Goal: Transaction & Acquisition: Purchase product/service

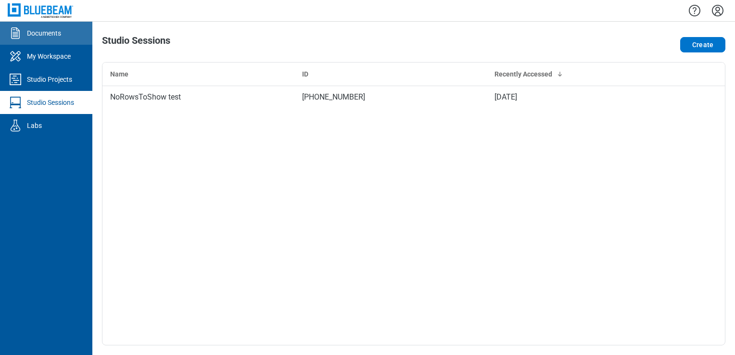
click at [59, 39] on link "Documents" at bounding box center [46, 33] width 92 height 23
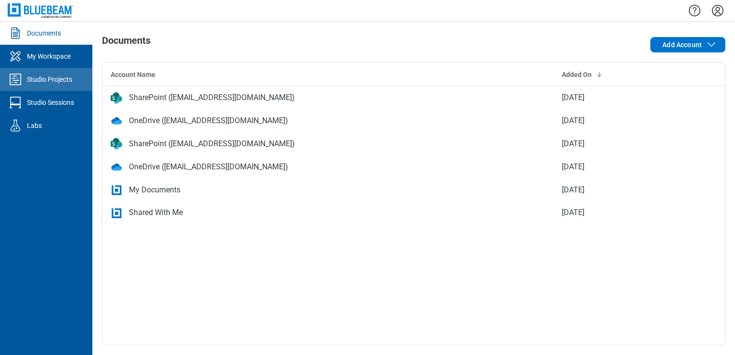
click at [23, 82] on div at bounding box center [17, 79] width 19 height 15
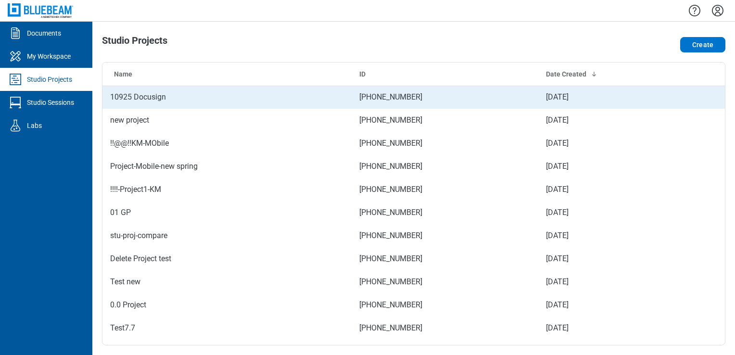
click at [179, 86] on td "10925 Docusign" at bounding box center [227, 97] width 249 height 23
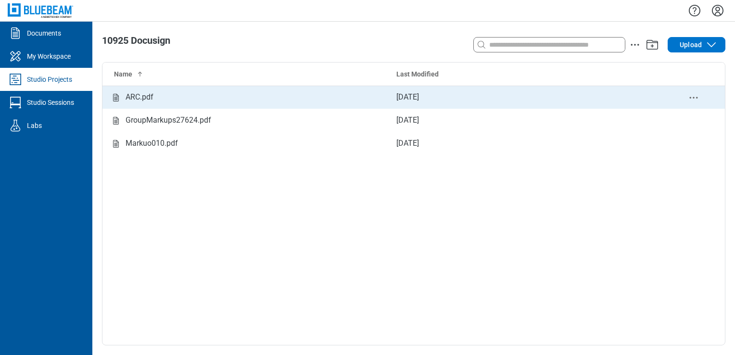
click at [165, 97] on div "ARC.pdf" at bounding box center [245, 97] width 271 height 12
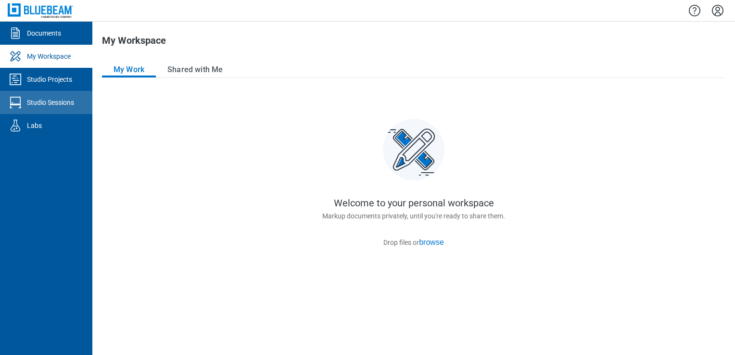
click at [35, 91] on link "Studio Sessions" at bounding box center [46, 102] width 92 height 23
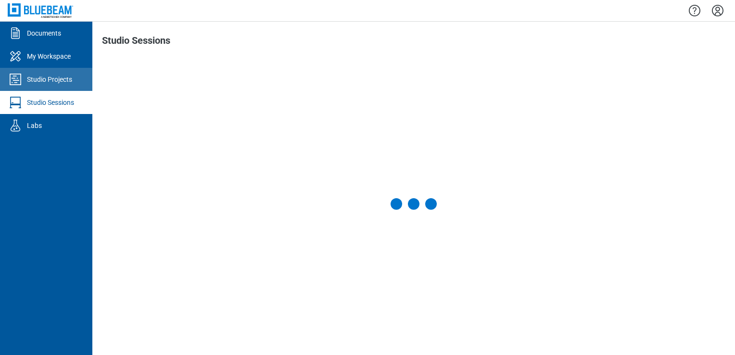
click at [45, 80] on div "Studio Projects" at bounding box center [49, 80] width 45 height 10
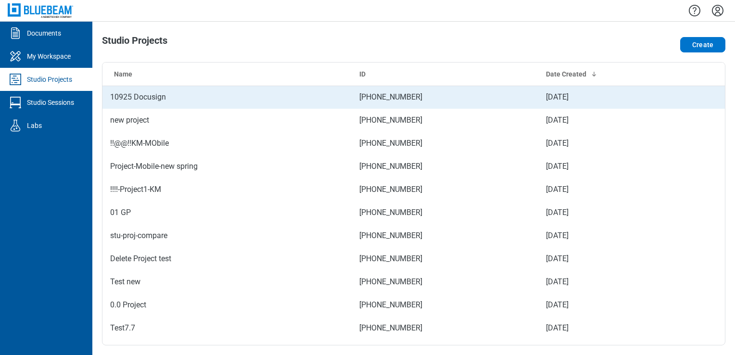
click at [123, 98] on td "10925 Docusign" at bounding box center [227, 97] width 249 height 23
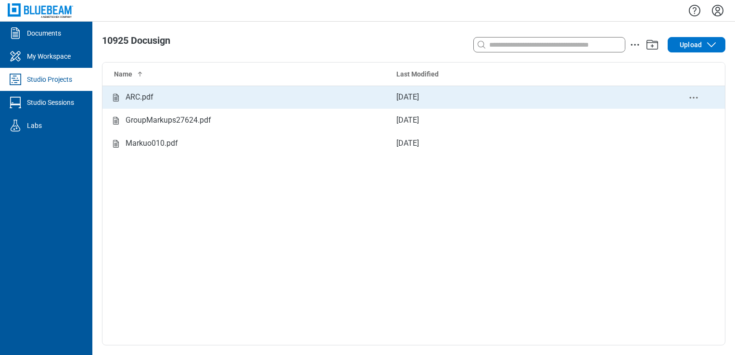
click at [141, 90] on td "ARC.pdf" at bounding box center [246, 97] width 286 height 23
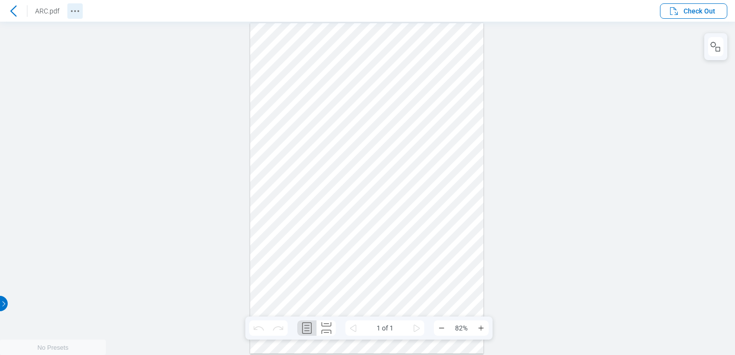
click at [76, 13] on icon "Revision History" at bounding box center [75, 11] width 12 height 12
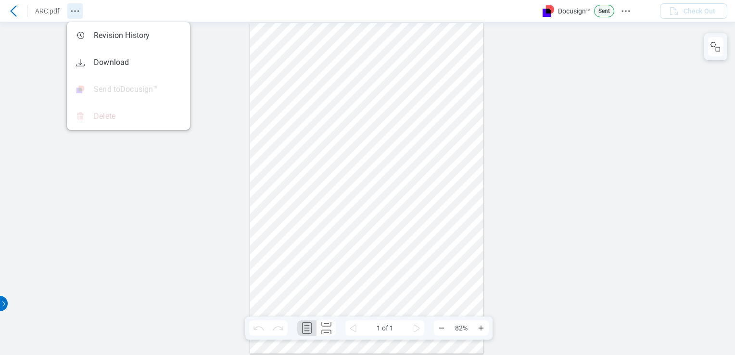
click at [76, 13] on icon "Revision History" at bounding box center [75, 11] width 12 height 12
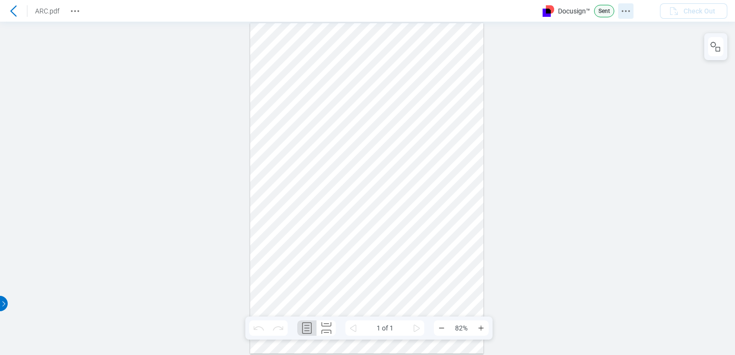
click at [630, 9] on icon "Docusign Menu" at bounding box center [626, 11] width 12 height 12
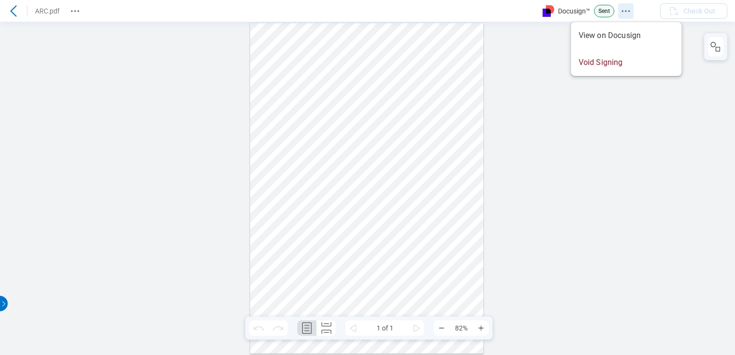
click at [630, 9] on icon "Docusign Menu" at bounding box center [626, 11] width 12 height 12
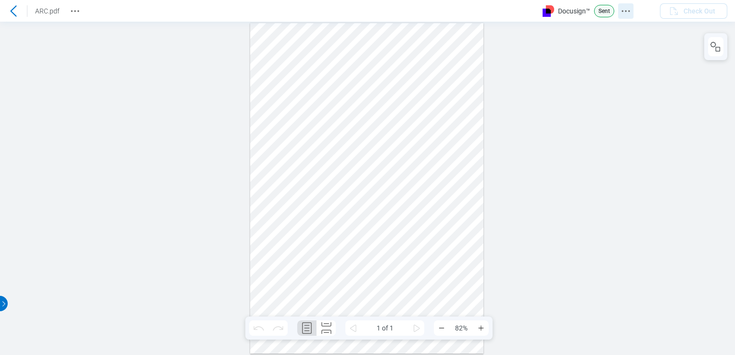
click at [630, 9] on icon "Docusign Menu" at bounding box center [626, 11] width 12 height 12
click at [11, 12] on icon at bounding box center [14, 11] width 12 height 12
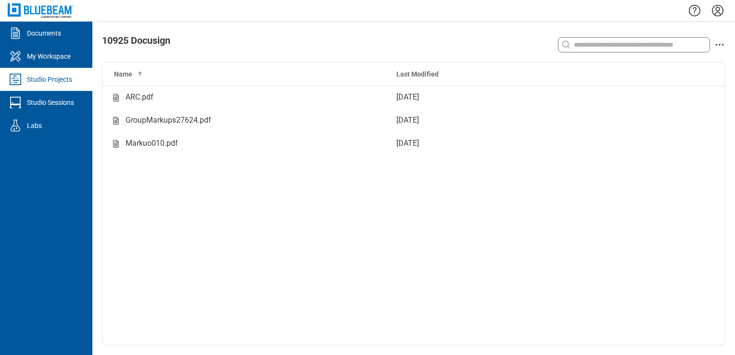
click at [41, 74] on link "Studio Projects" at bounding box center [46, 79] width 92 height 23
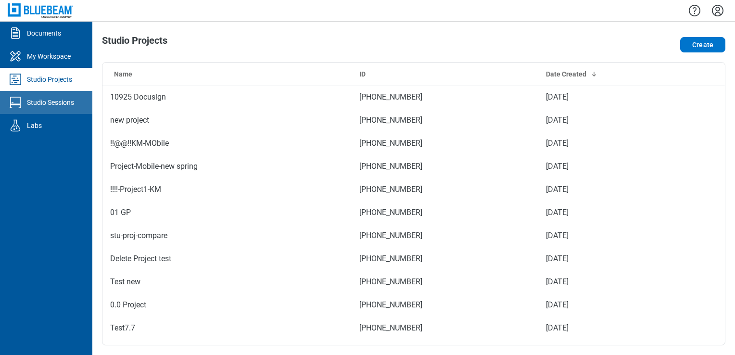
click at [58, 99] on div "Studio Sessions" at bounding box center [50, 103] width 47 height 10
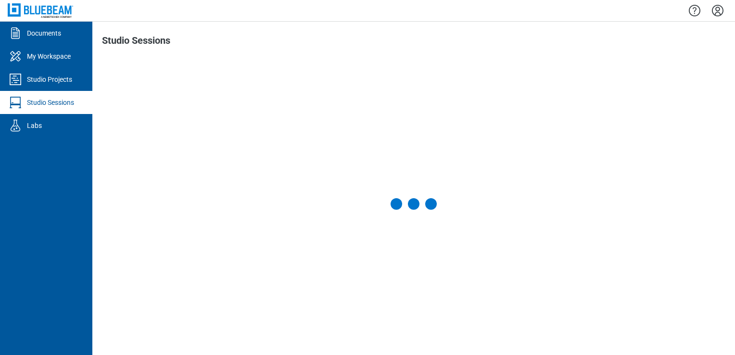
click at [53, 81] on div "Studio Projects" at bounding box center [49, 80] width 45 height 10
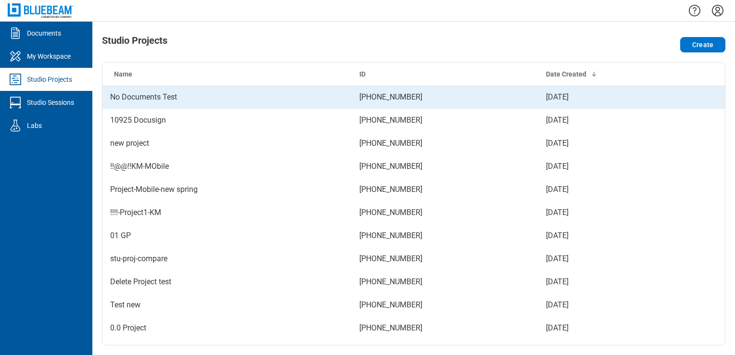
click at [156, 100] on td "No Documents Test" at bounding box center [227, 97] width 249 height 23
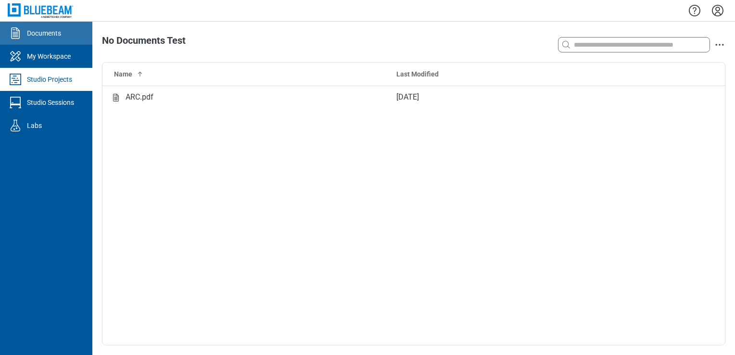
click at [49, 44] on link "Documents" at bounding box center [46, 33] width 92 height 23
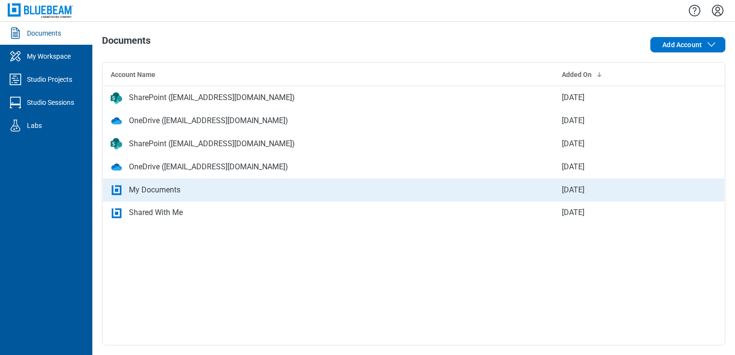
click at [130, 187] on div "My Documents" at bounding box center [154, 190] width 51 height 12
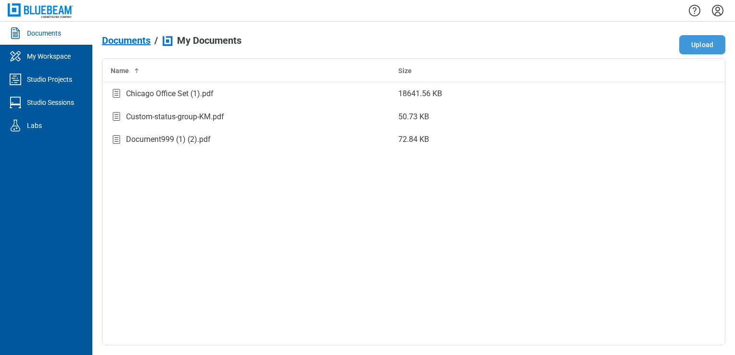
click at [691, 46] on button "Upload" at bounding box center [703, 44] width 46 height 19
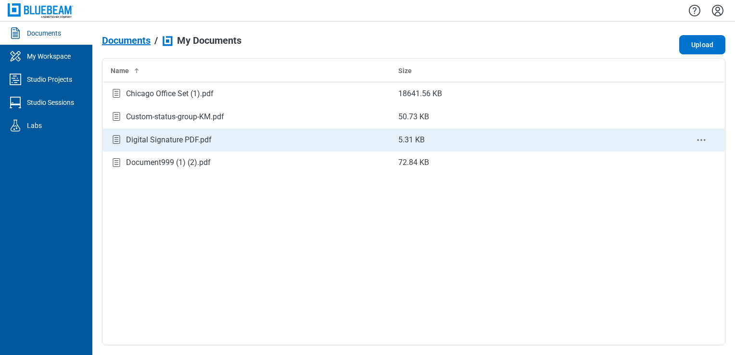
click at [161, 138] on div "Digital Signature PDF.pdf" at bounding box center [169, 140] width 86 height 12
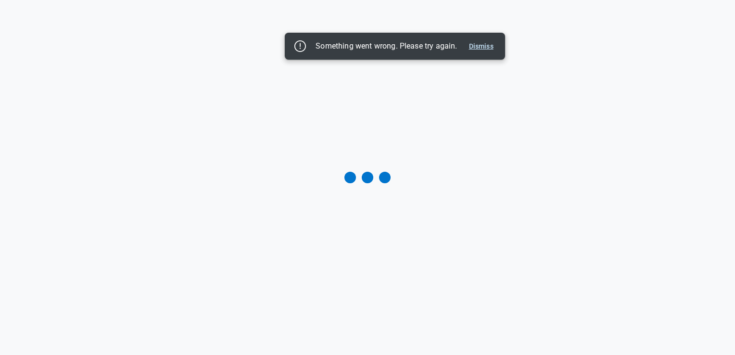
click at [486, 43] on button "Dismiss" at bounding box center [481, 46] width 32 height 12
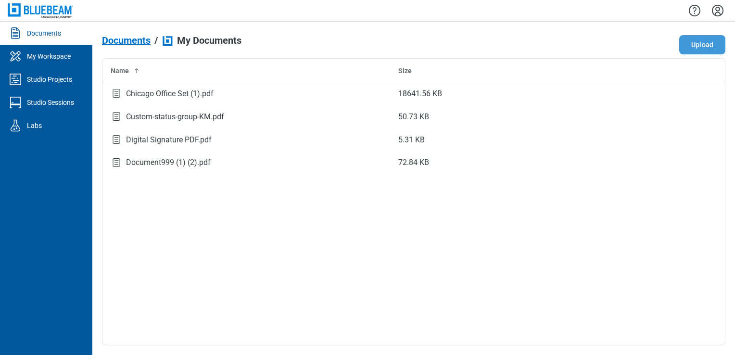
click at [705, 39] on button "Upload" at bounding box center [703, 44] width 46 height 19
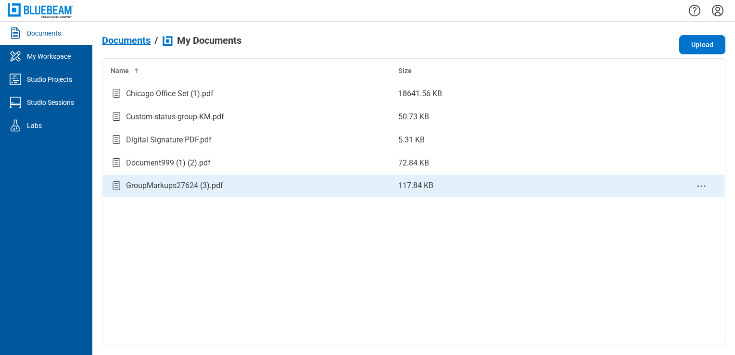
click at [165, 187] on div "GroupMarkups27624 (3).pdf" at bounding box center [174, 186] width 97 height 12
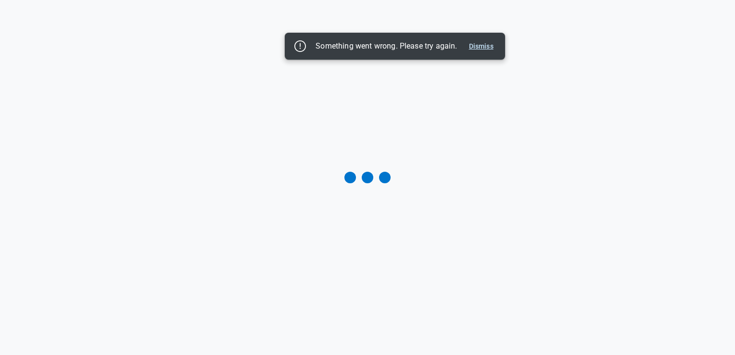
click at [485, 47] on button "Dismiss" at bounding box center [481, 46] width 32 height 12
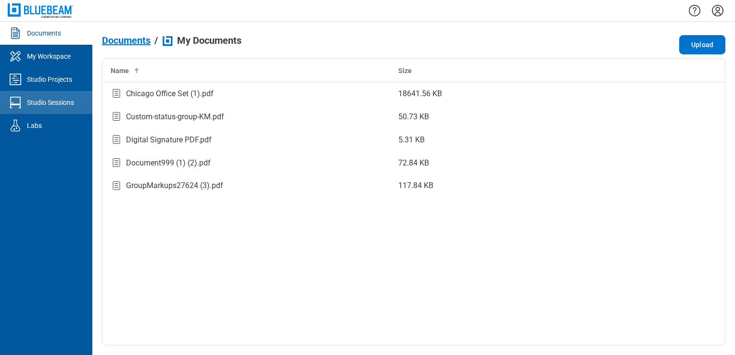
click at [59, 103] on div "Studio Sessions" at bounding box center [50, 103] width 47 height 10
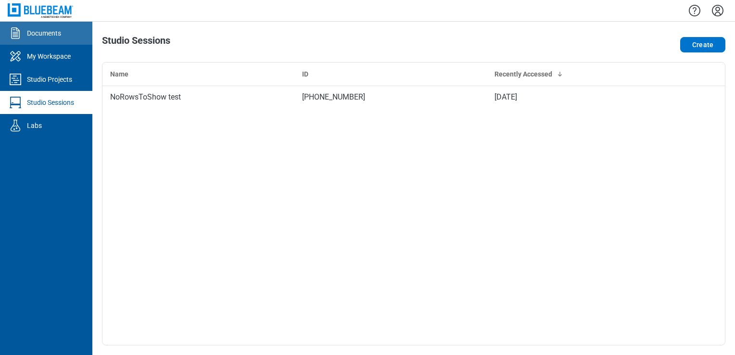
click at [40, 28] on link "Documents" at bounding box center [46, 33] width 92 height 23
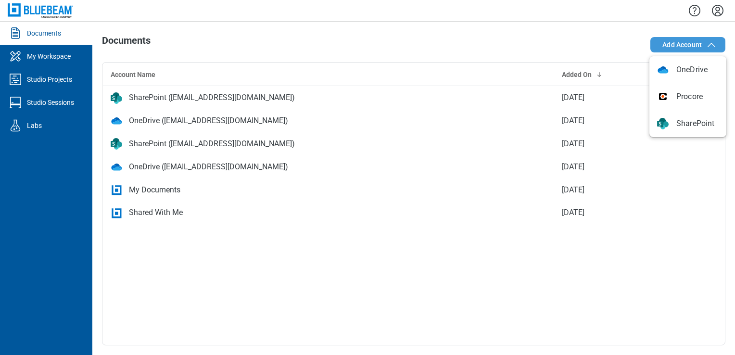
click at [666, 41] on span "Add Account" at bounding box center [682, 45] width 39 height 10
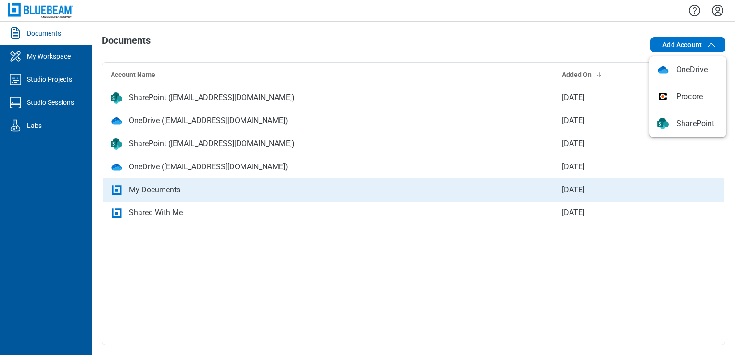
click at [232, 179] on td "My Documents" at bounding box center [328, 190] width 451 height 23
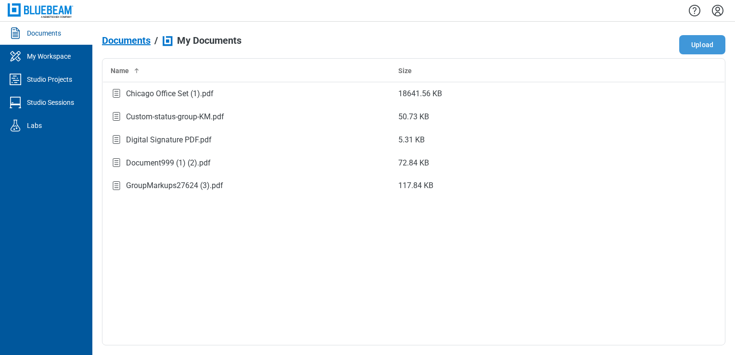
click at [707, 44] on button "Upload" at bounding box center [703, 44] width 46 height 19
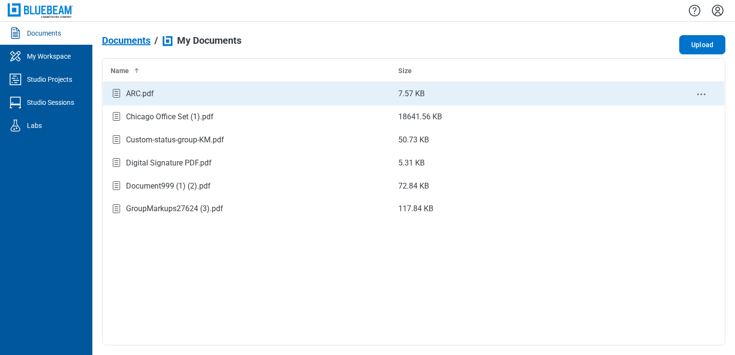
click at [138, 96] on div "ARC.pdf" at bounding box center [140, 94] width 28 height 12
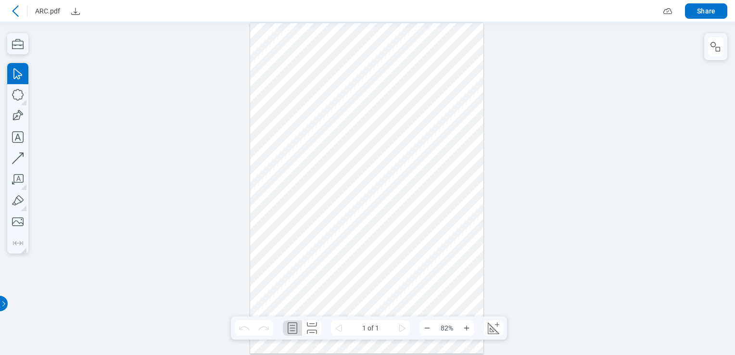
click at [13, 11] on icon at bounding box center [15, 10] width 6 height 11
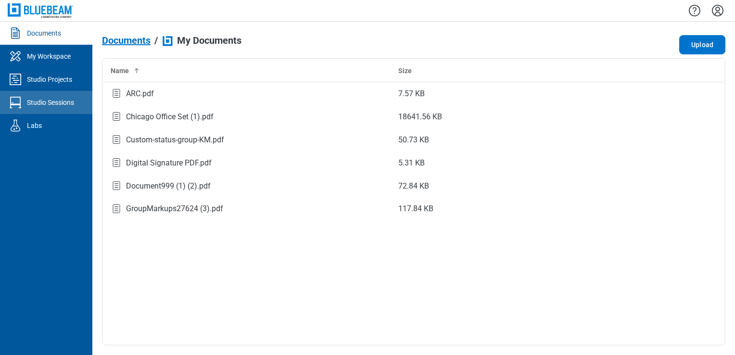
click at [48, 99] on div "Studio Sessions" at bounding box center [50, 103] width 47 height 10
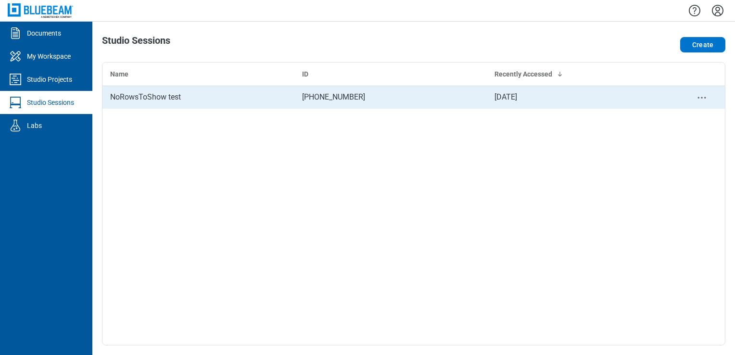
click at [321, 99] on td "089-769-761" at bounding box center [391, 97] width 192 height 23
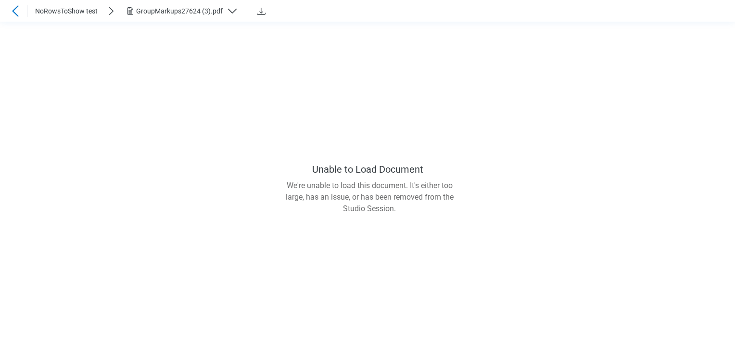
click at [18, 11] on icon at bounding box center [16, 11] width 12 height 12
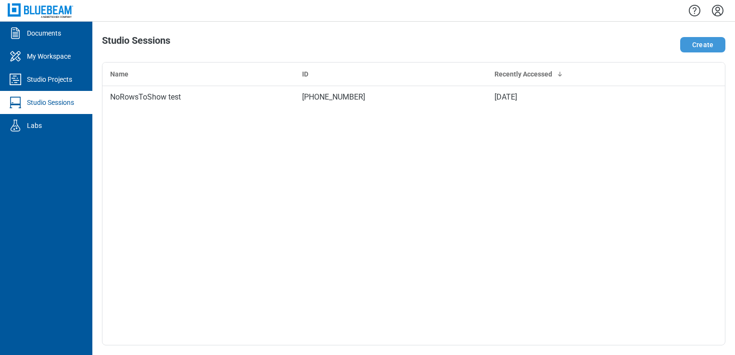
click at [713, 44] on button "Create" at bounding box center [703, 44] width 45 height 15
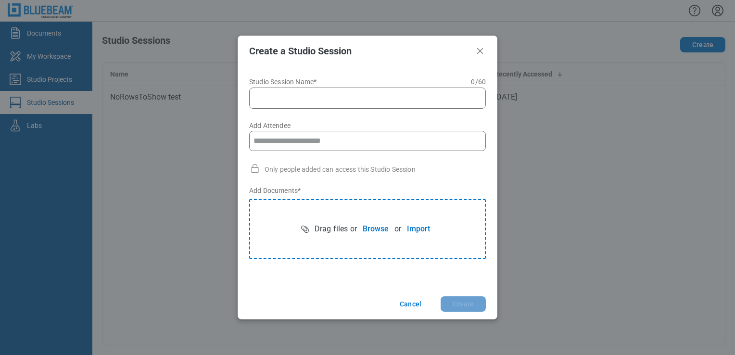
click at [383, 101] on input "Studio Session Name* 0 of 60 characters 0 / 60" at bounding box center [369, 98] width 224 height 12
type input "*******"
click at [369, 230] on button "Browse" at bounding box center [376, 228] width 38 height 19
click at [376, 229] on button "Browse" at bounding box center [376, 228] width 38 height 19
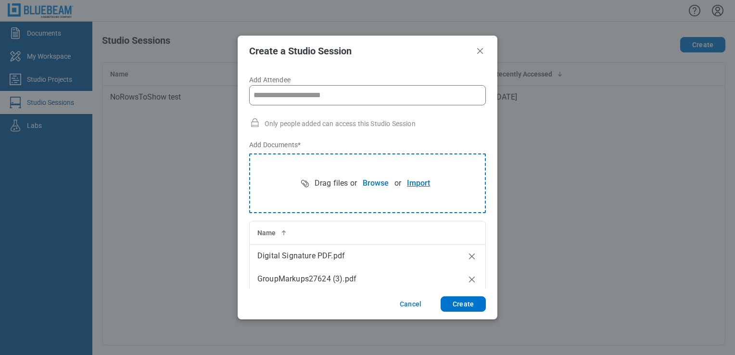
scroll to position [48, 0]
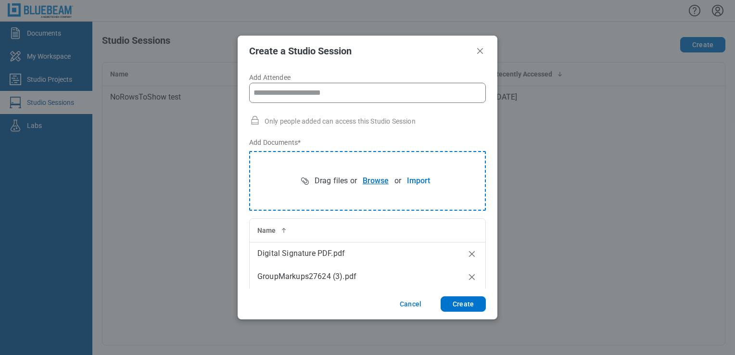
click at [376, 178] on button "Browse" at bounding box center [376, 180] width 38 height 19
click at [457, 303] on button "Create" at bounding box center [463, 303] width 45 height 15
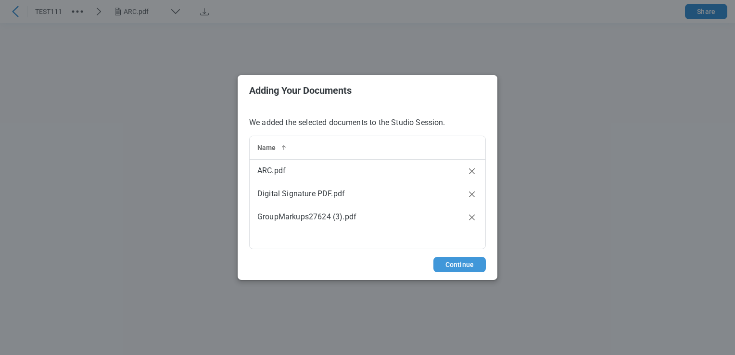
click at [455, 260] on button "Continue" at bounding box center [460, 264] width 52 height 15
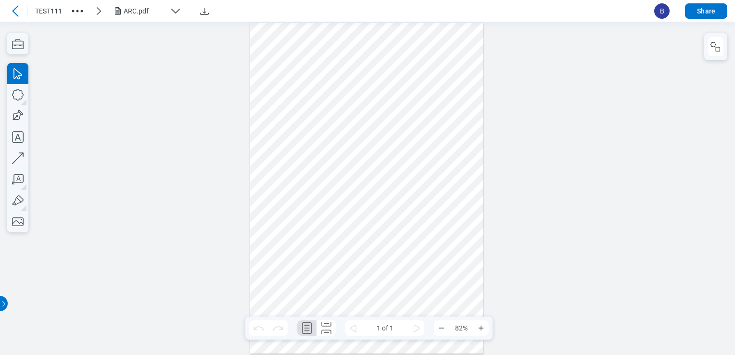
click at [164, 13] on div "ARC.pdf" at bounding box center [145, 11] width 42 height 10
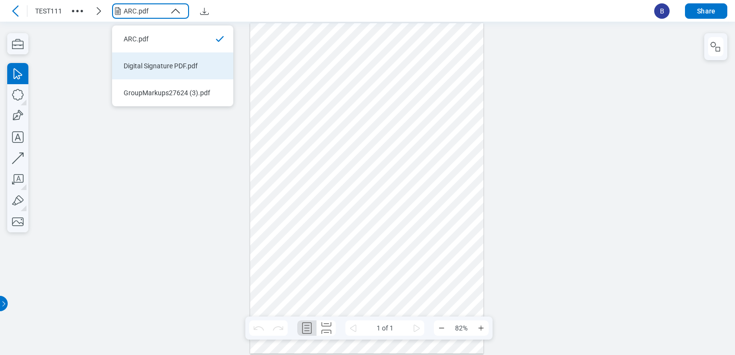
click at [162, 63] on div "Digital Signature PDF.pdf" at bounding box center [167, 66] width 87 height 10
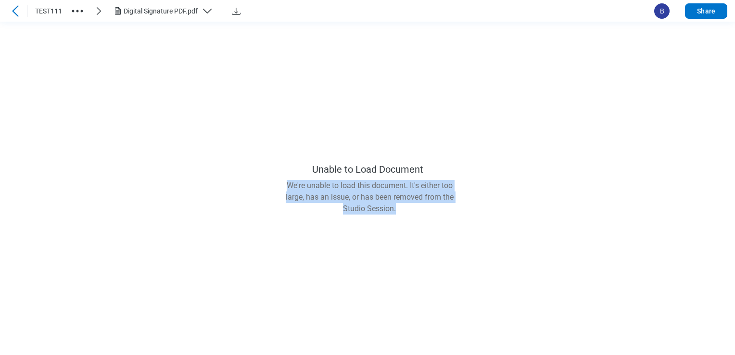
drag, startPoint x: 273, startPoint y: 155, endPoint x: 470, endPoint y: 221, distance: 207.1
click at [470, 221] on main "Unable to Load Document We're unable to load this document. It's either too lar…" at bounding box center [367, 189] width 735 height 334
drag, startPoint x: 470, startPoint y: 221, endPoint x: 444, endPoint y: 224, distance: 26.1
click at [444, 224] on main "Unable to Load Document We're unable to load this document. It's either too lar…" at bounding box center [367, 189] width 735 height 334
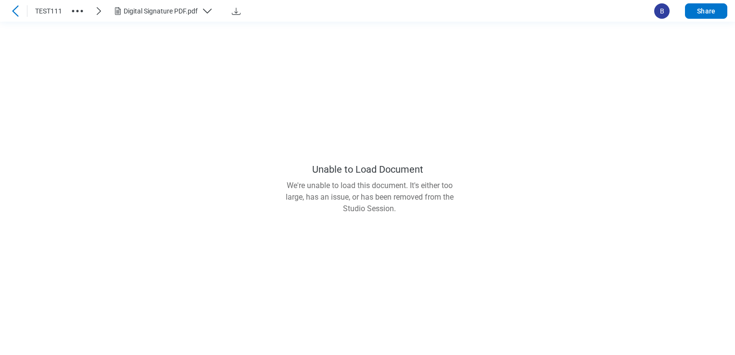
click at [275, 116] on main "Unable to Load Document We're unable to load this document. It's either too lar…" at bounding box center [367, 189] width 735 height 334
click at [190, 16] on button "Digital Signature PDF.pdf" at bounding box center [166, 10] width 109 height 15
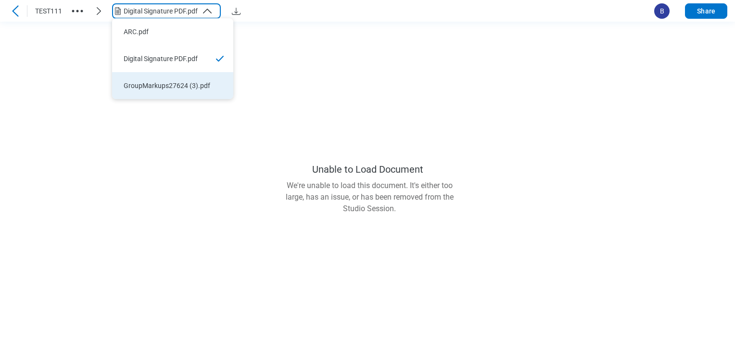
click at [179, 88] on div "GroupMarkups27624 (3).pdf" at bounding box center [167, 86] width 87 height 10
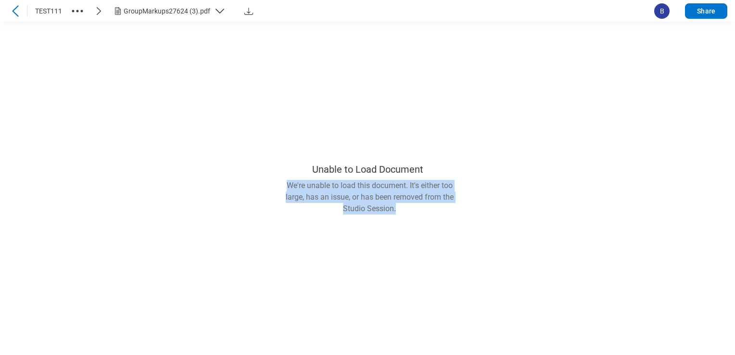
drag, startPoint x: 281, startPoint y: 159, endPoint x: 440, endPoint y: 225, distance: 172.1
click at [440, 225] on main "Unable to Load Document We're unable to load this document. It's either too lar…" at bounding box center [367, 189] width 735 height 334
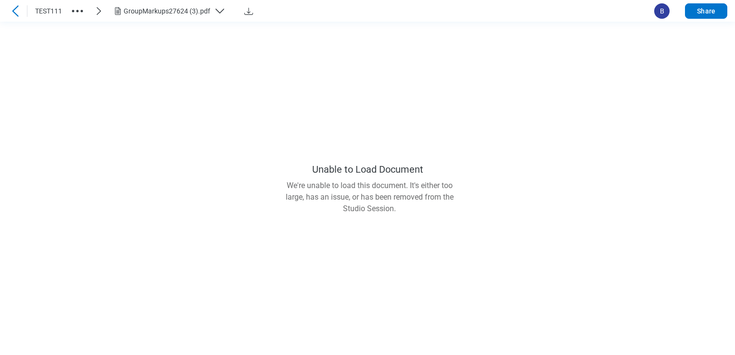
click at [12, 6] on icon at bounding box center [16, 11] width 12 height 12
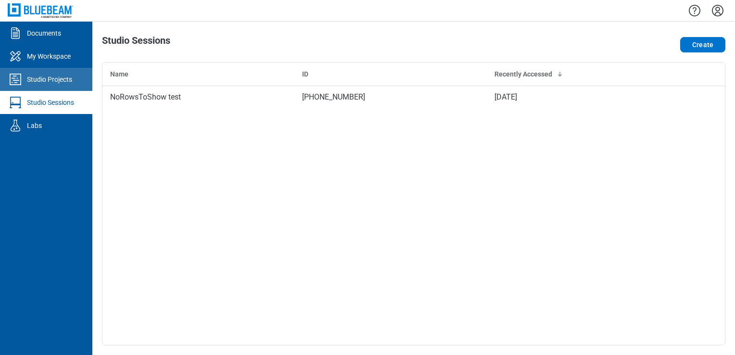
click at [49, 82] on div "Studio Projects" at bounding box center [49, 80] width 45 height 10
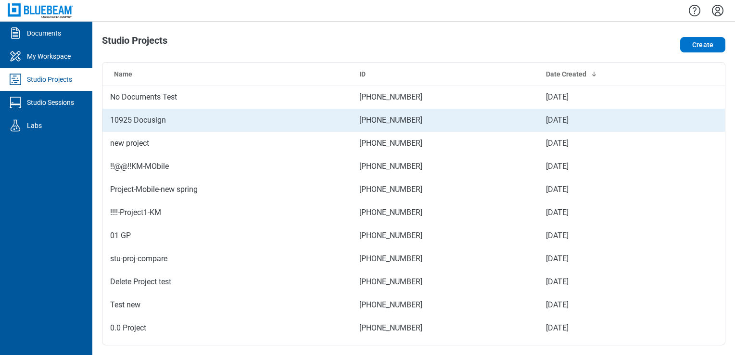
click at [183, 116] on td "10925 Docusign" at bounding box center [227, 120] width 249 height 23
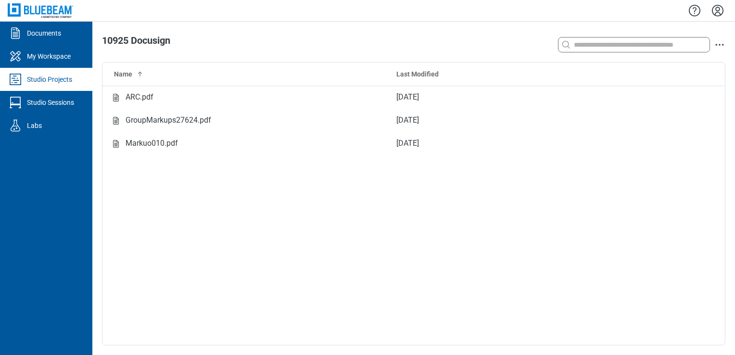
click at [57, 76] on div "Studio Projects" at bounding box center [49, 80] width 45 height 10
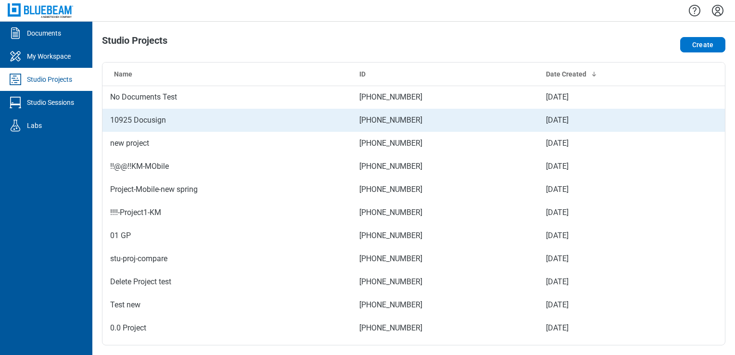
click at [125, 116] on td "10925 Docusign" at bounding box center [227, 120] width 249 height 23
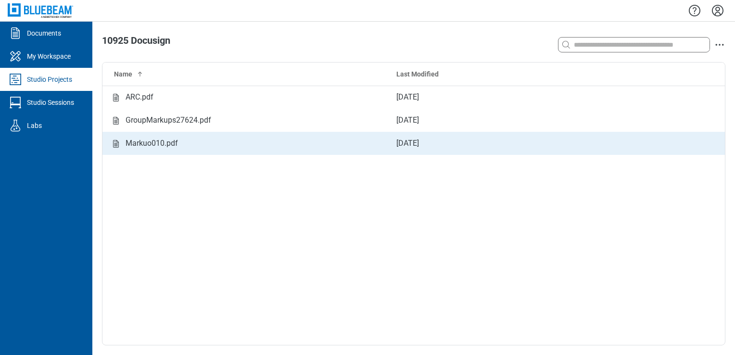
click at [151, 144] on div "Markuo010.pdf" at bounding box center [152, 144] width 52 height 12
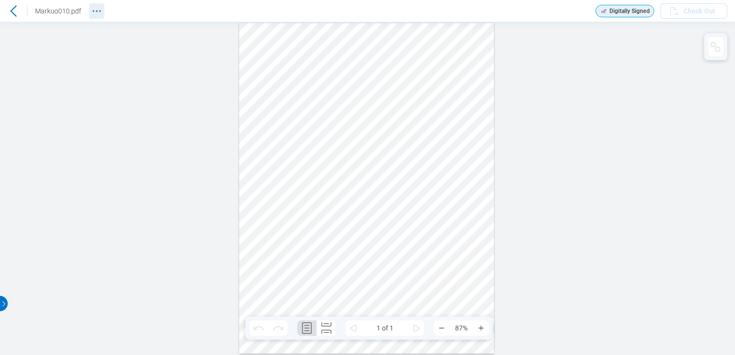
click at [91, 9] on icon "Revision History" at bounding box center [97, 11] width 12 height 12
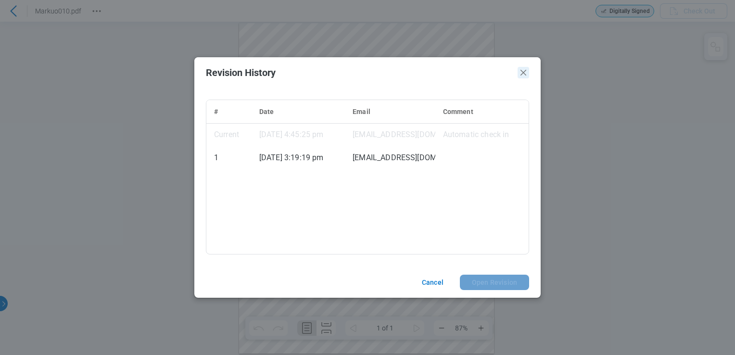
click at [519, 74] on icon "Close" at bounding box center [524, 73] width 12 height 12
